Goal: Information Seeking & Learning: Learn about a topic

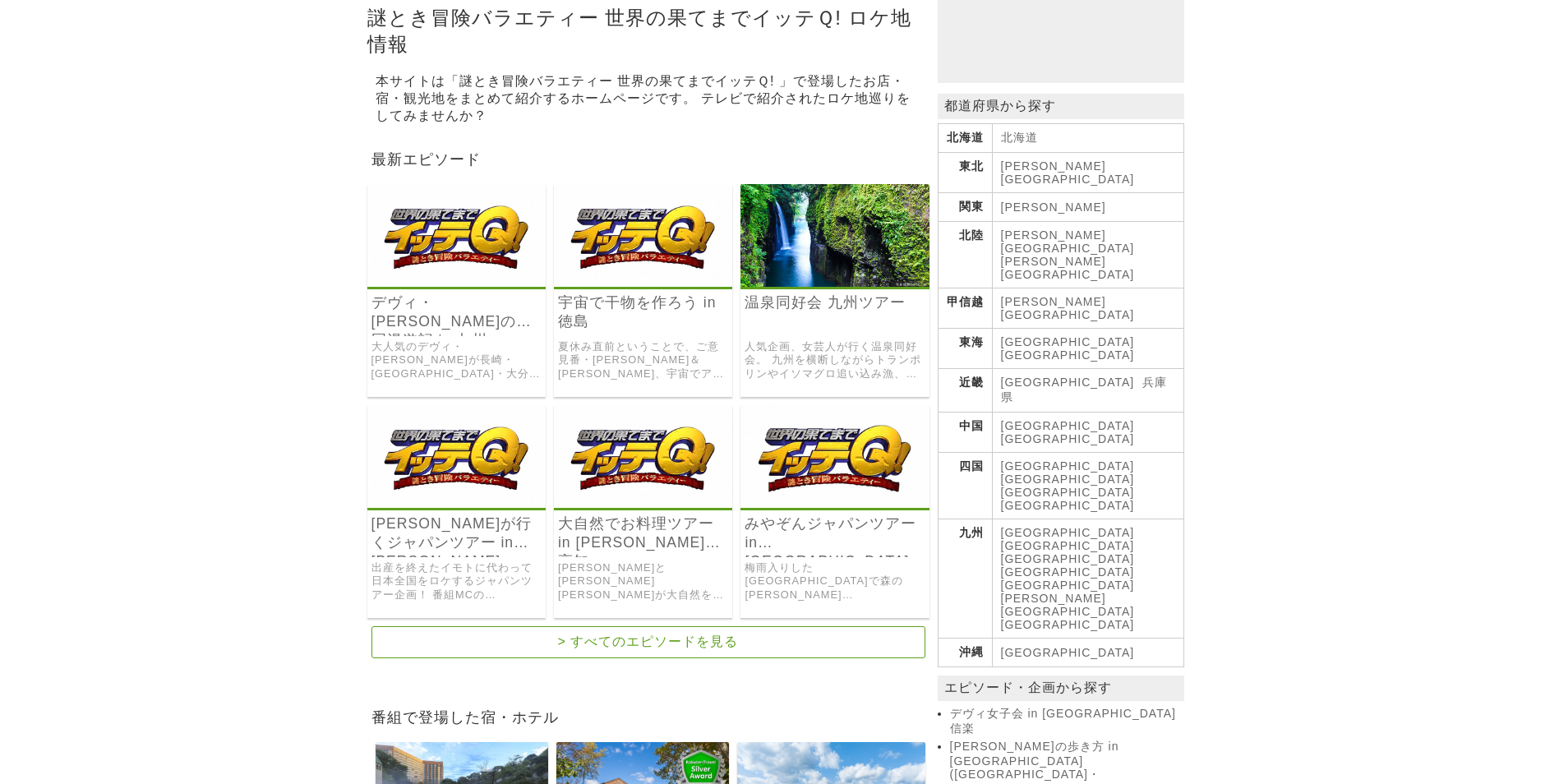
scroll to position [165, 0]
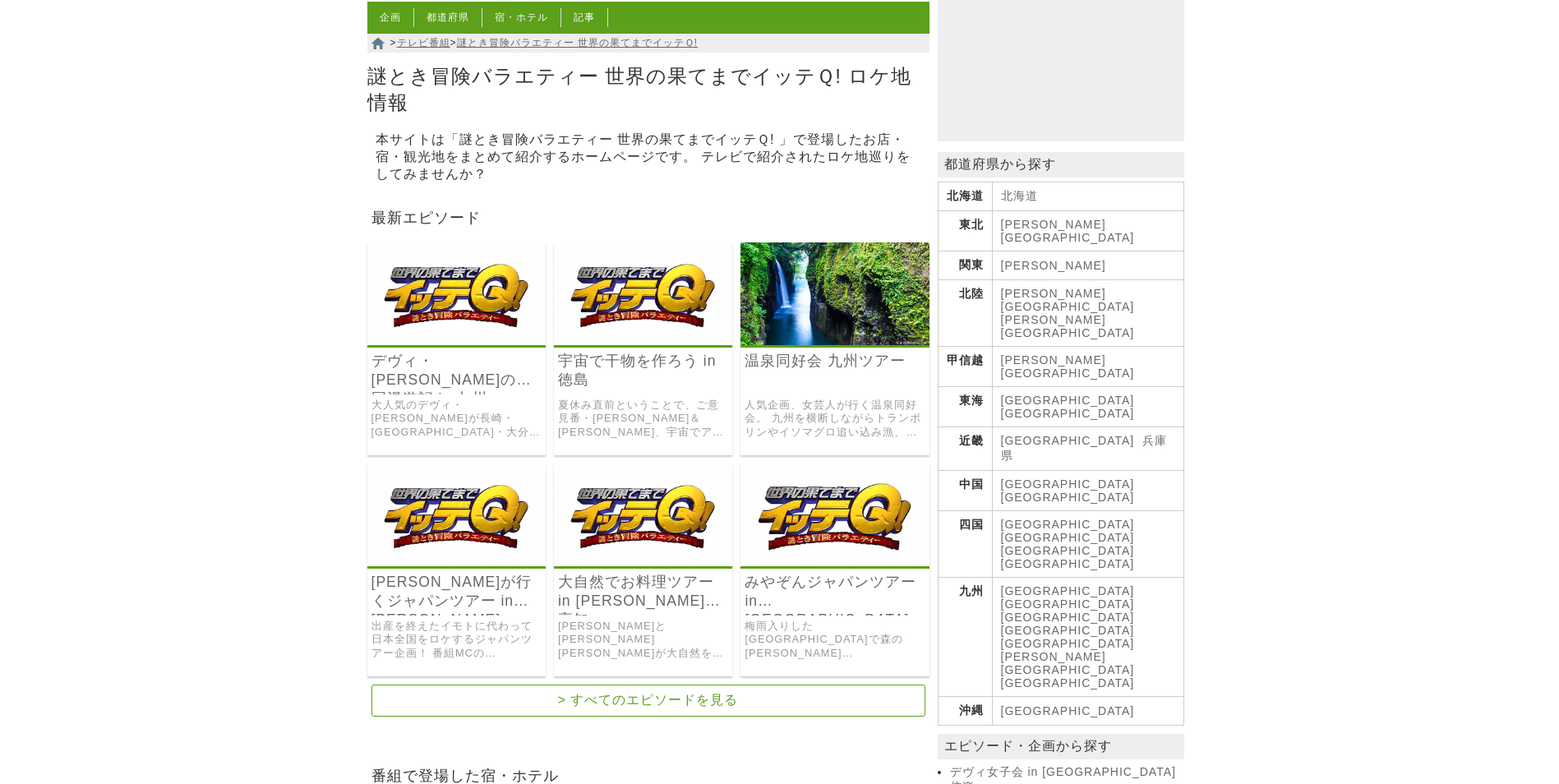
click at [657, 413] on link "夏休み直前ということで、ご意見番・[PERSON_NAME]＆[PERSON_NAME]、宇宙でアジの干物を作る実験に挑戦した企画。" at bounding box center [643, 419] width 170 height 41
